Goal: Transaction & Acquisition: Purchase product/service

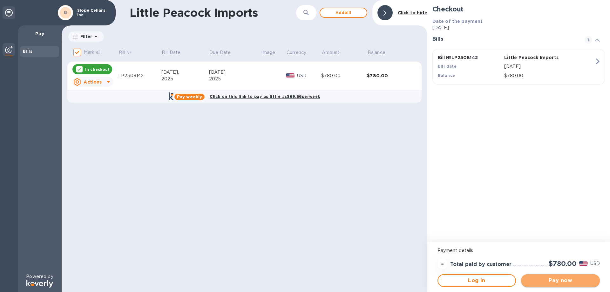
click at [554, 282] on span "Pay now" at bounding box center [560, 281] width 69 height 8
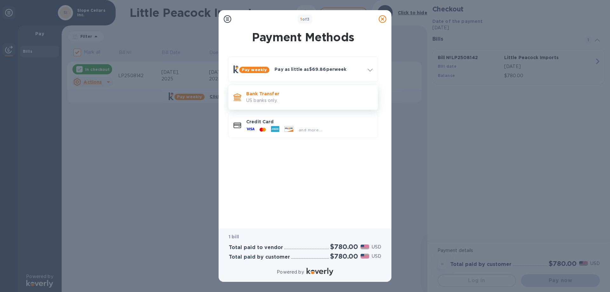
click at [291, 100] on p "US banks only." at bounding box center [309, 100] width 126 height 7
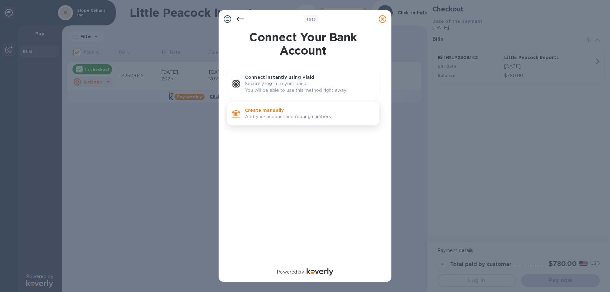
click at [279, 119] on p "Add your account and routing numbers." at bounding box center [309, 116] width 129 height 7
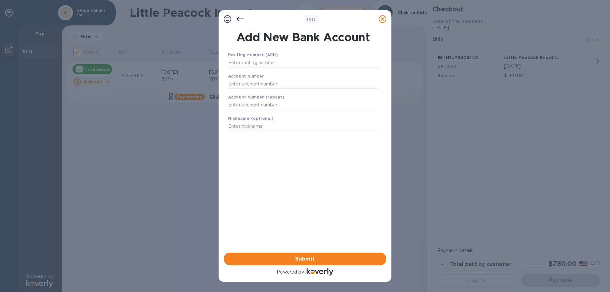
click at [271, 57] on div "Routing number (ACH)" at bounding box center [302, 59] width 155 height 21
click at [270, 62] on input "text" at bounding box center [303, 63] width 150 height 10
type input "021000021"
type input "989924931"
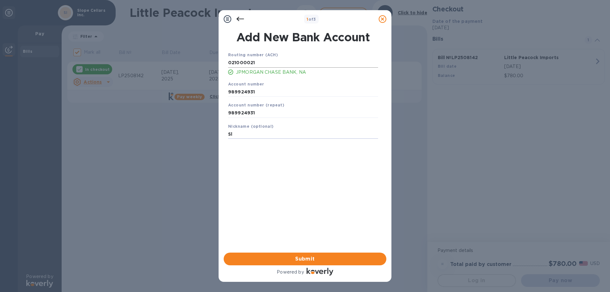
type input "S"
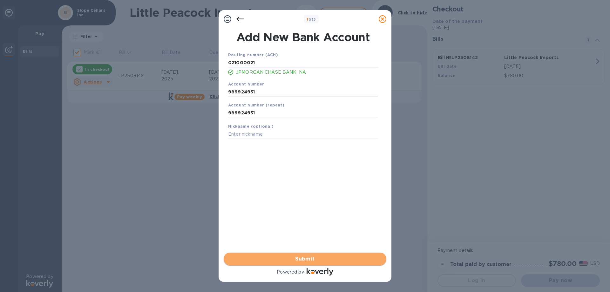
click at [298, 253] on button "Submit" at bounding box center [305, 258] width 163 height 13
